Goal: Find specific page/section: Find specific page/section

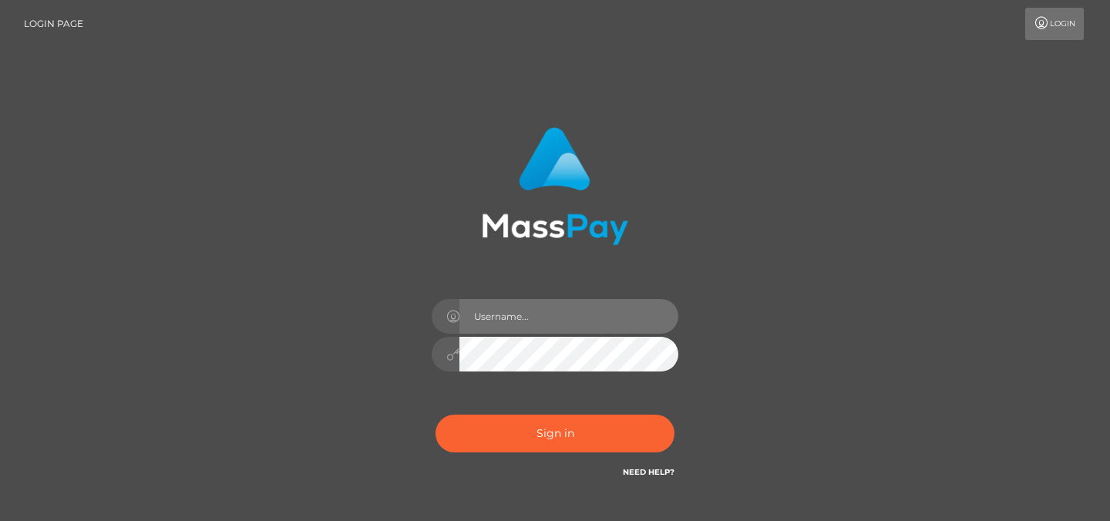
type input "Sefina.nvisionu"
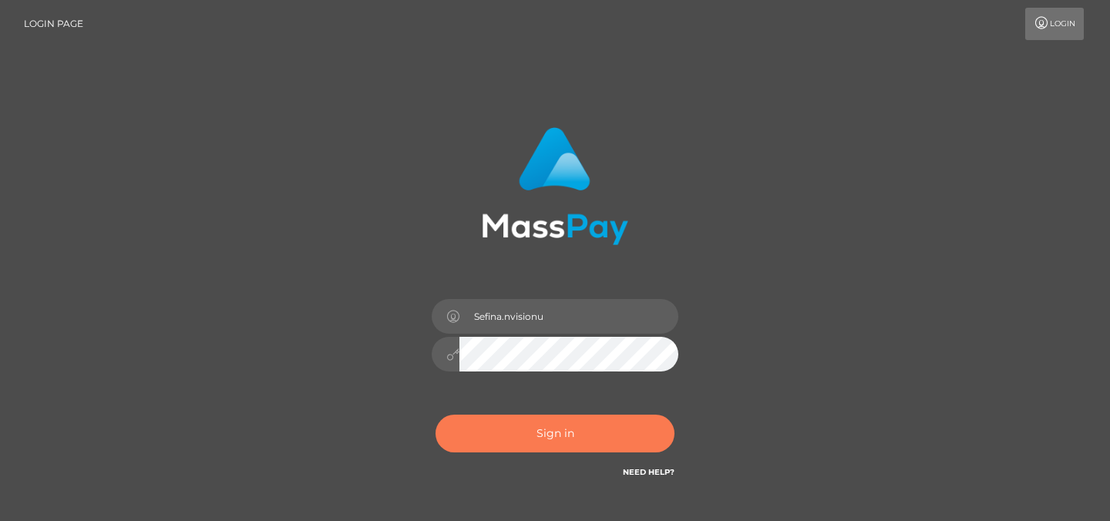
click at [543, 434] on button "Sign in" at bounding box center [554, 434] width 239 height 38
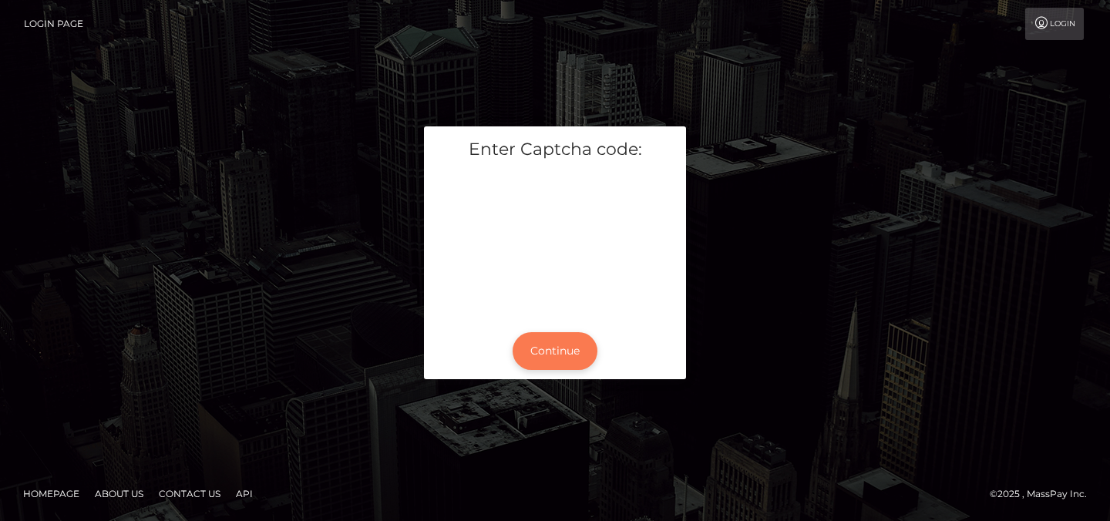
click at [563, 354] on button "Continue" at bounding box center [554, 351] width 85 height 38
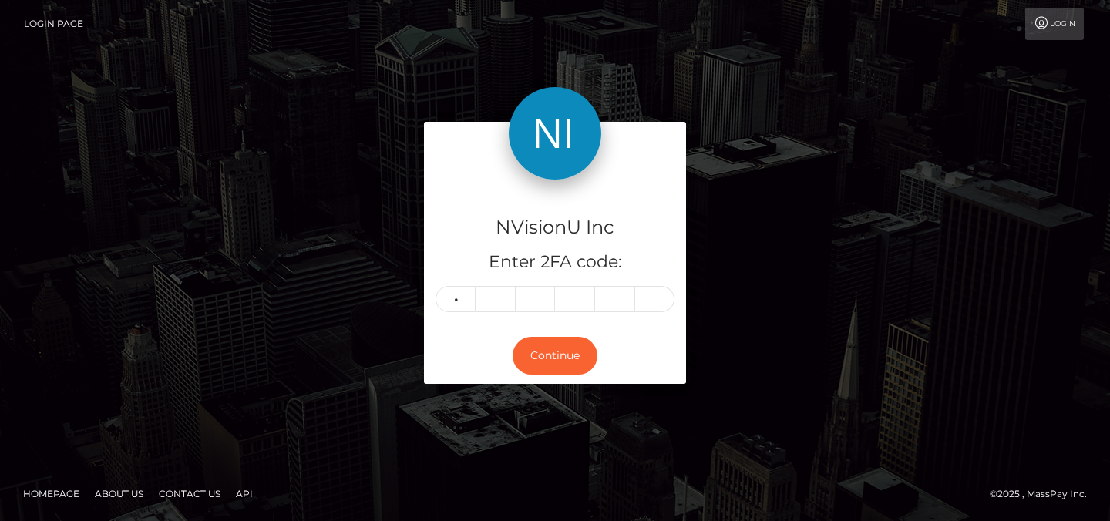
type input "2"
type input "3"
type input "7"
type input "2"
type input "8"
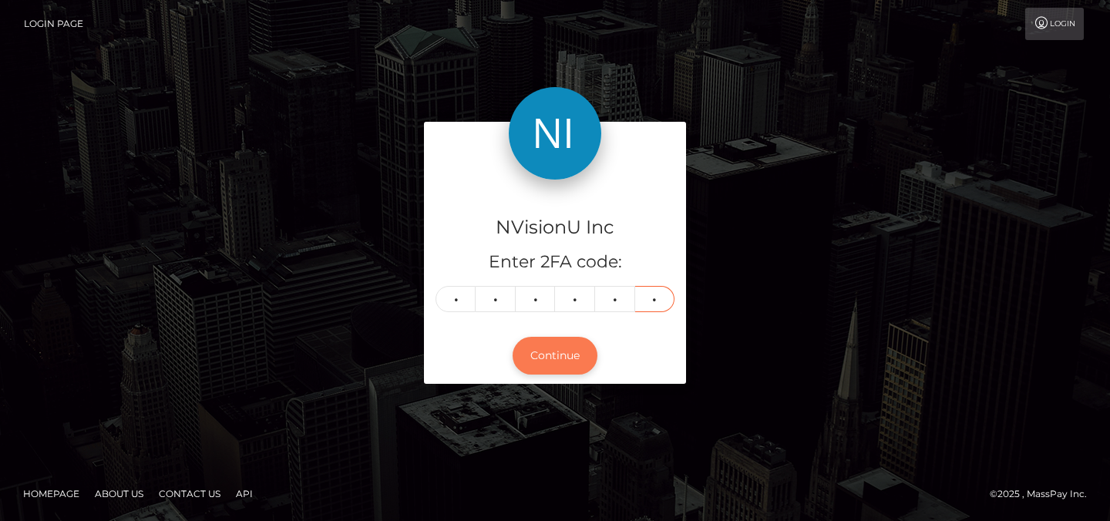
type input "4"
click at [563, 356] on button "Continue" at bounding box center [554, 356] width 85 height 38
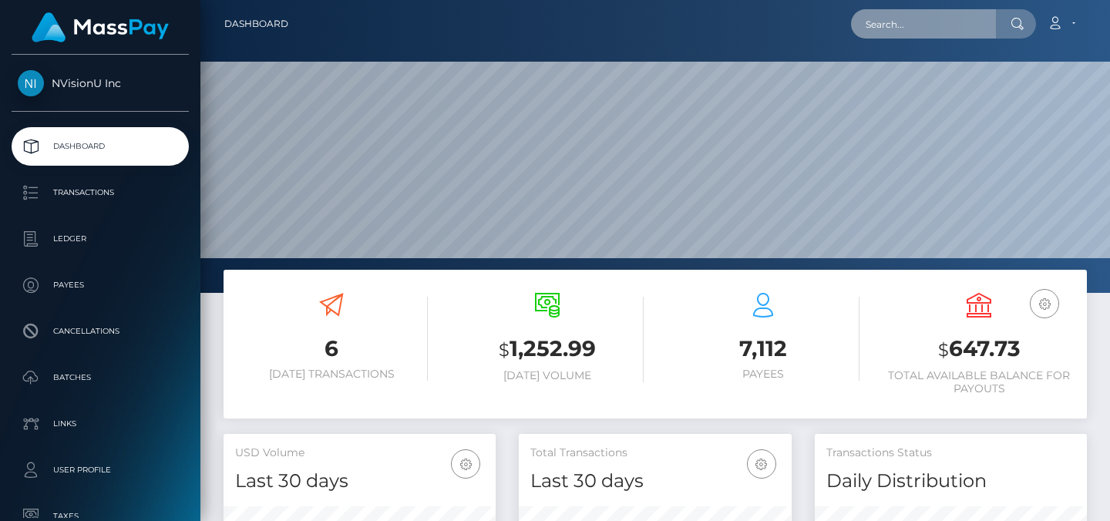
scroll to position [274, 273]
click at [894, 29] on input "text" at bounding box center [923, 23] width 145 height 29
paste input "1090517"
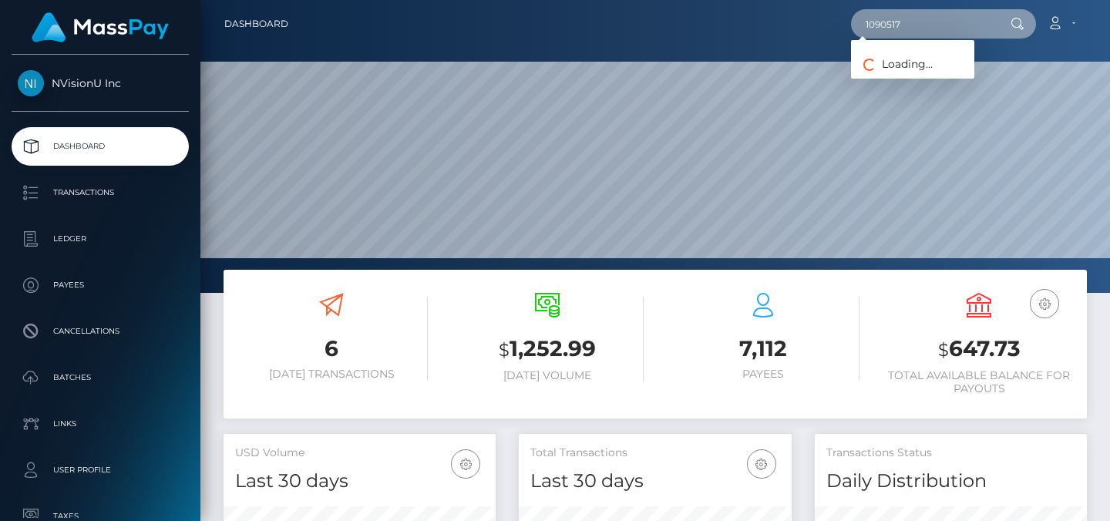
type input "1090517"
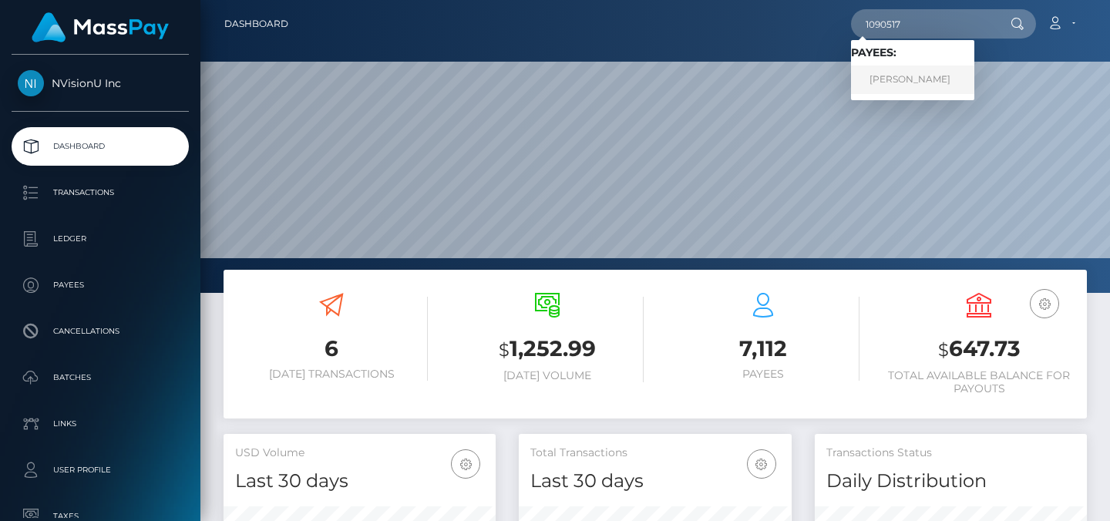
click at [895, 80] on link "Kenia Moreno" at bounding box center [912, 79] width 123 height 29
